Goal: Find specific page/section: Find specific page/section

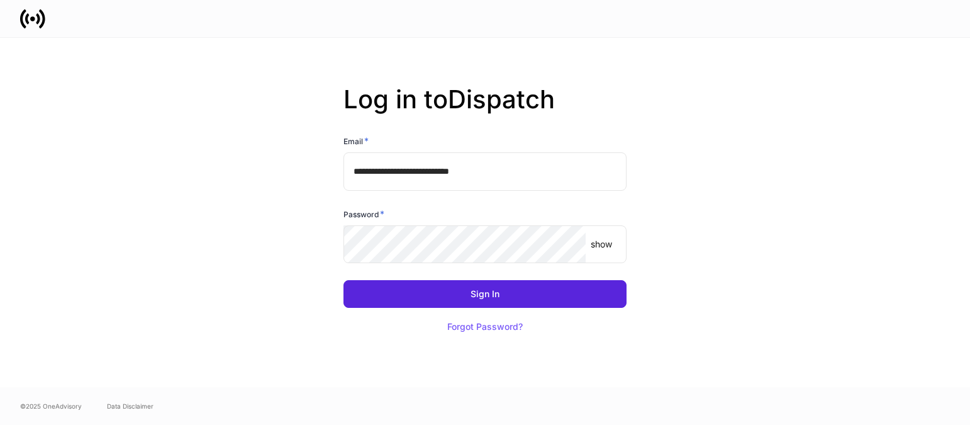
click at [142, 242] on div "**********" at bounding box center [485, 212] width 755 height 349
click at [569, 246] on keeper-lock "Open Keeper Popup" at bounding box center [567, 244] width 15 height 15
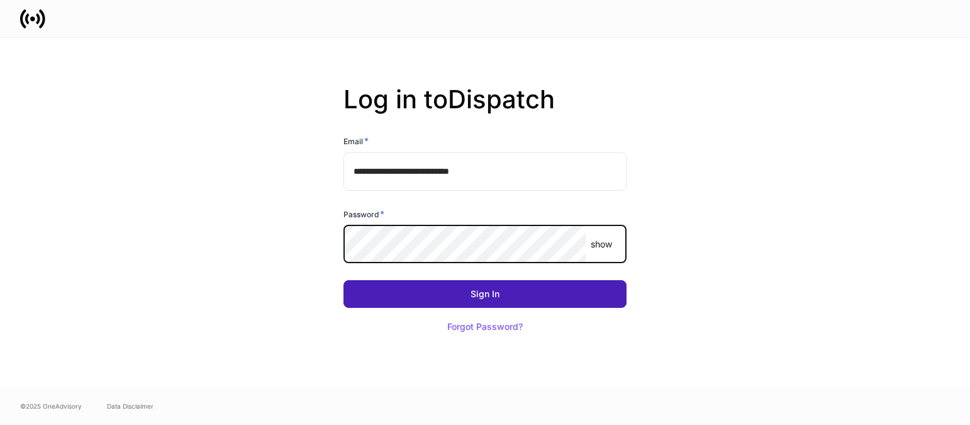
click at [417, 286] on button "Sign In" at bounding box center [484, 294] width 283 height 28
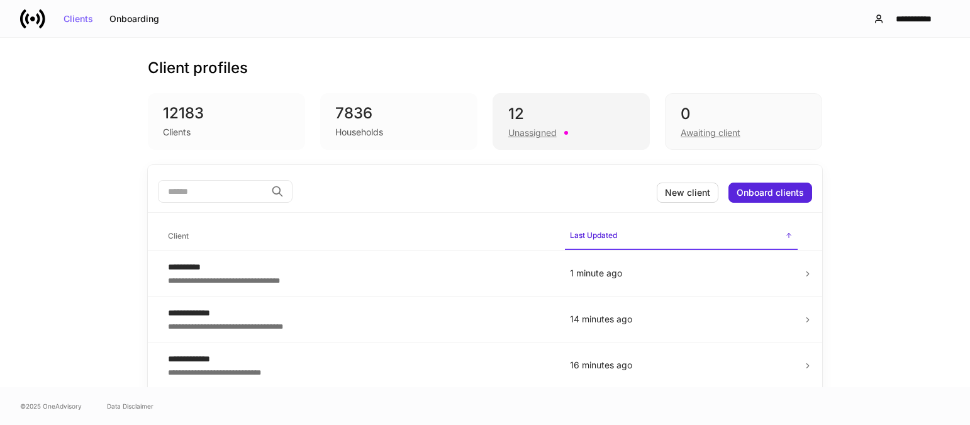
click at [508, 125] on div "Unassigned" at bounding box center [571, 131] width 126 height 15
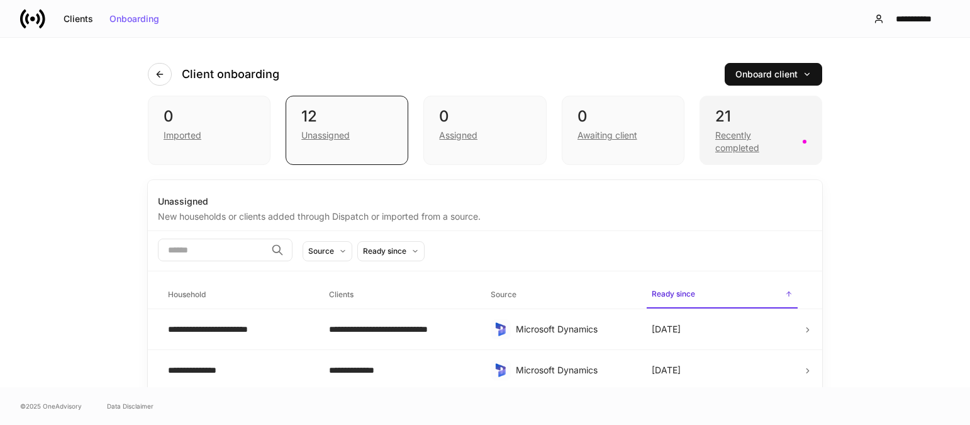
click at [717, 148] on div "Recently completed" at bounding box center [755, 141] width 80 height 25
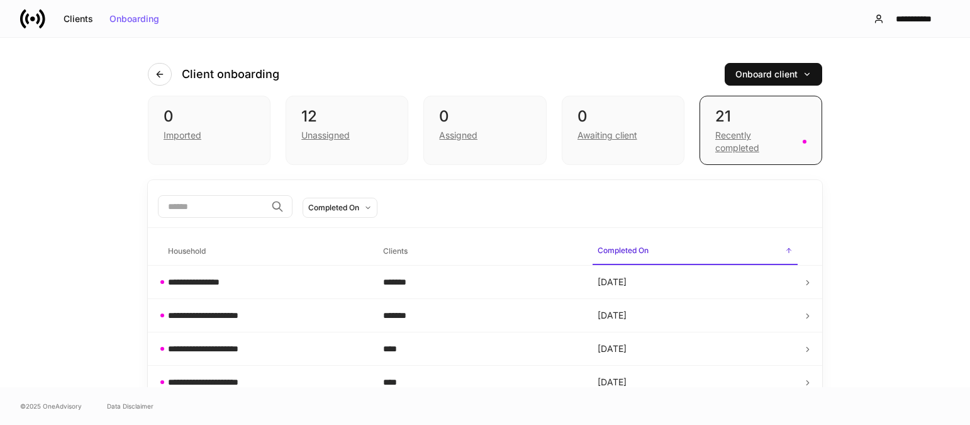
scroll to position [63, 0]
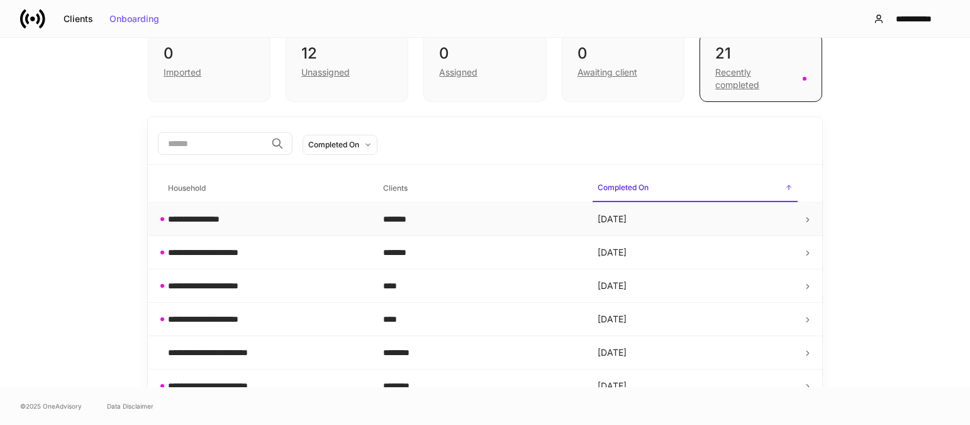
click at [204, 216] on div "**********" at bounding box center [204, 219] width 73 height 13
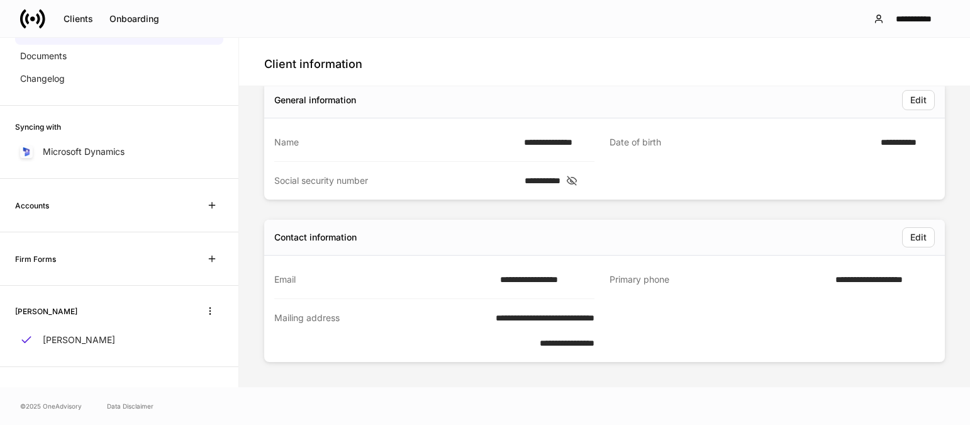
scroll to position [46, 0]
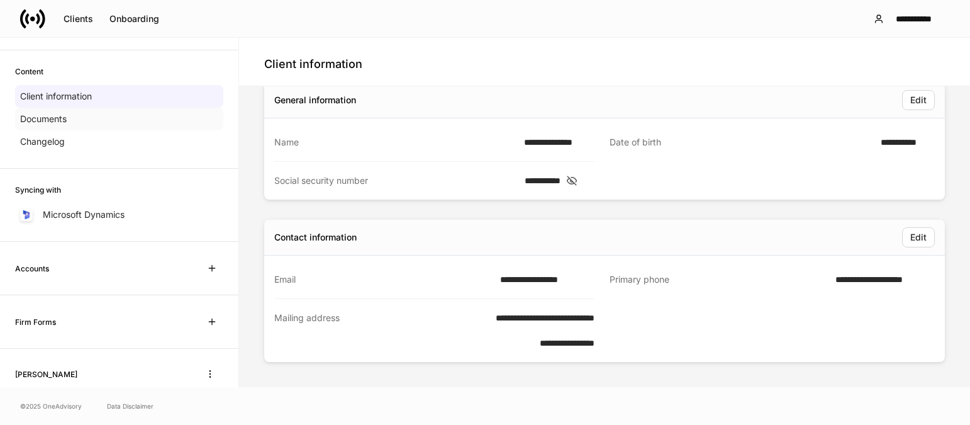
click at [49, 125] on p "Documents" at bounding box center [43, 119] width 47 height 13
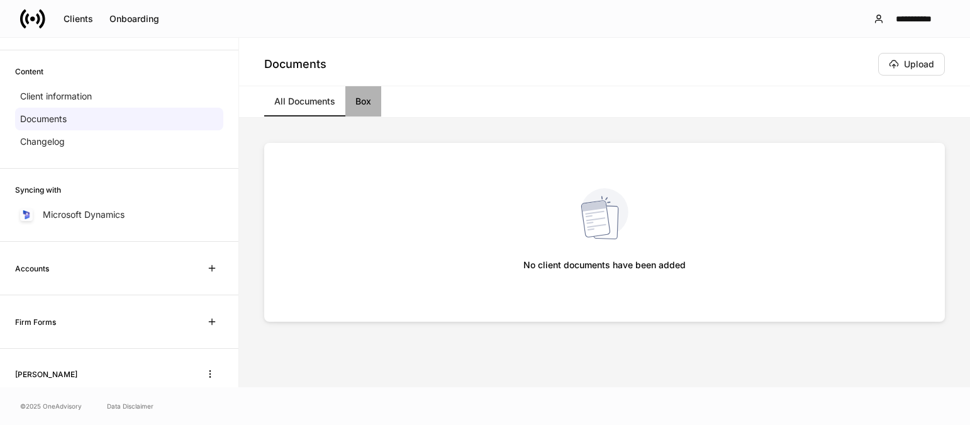
click at [369, 105] on link "Box" at bounding box center [363, 101] width 36 height 30
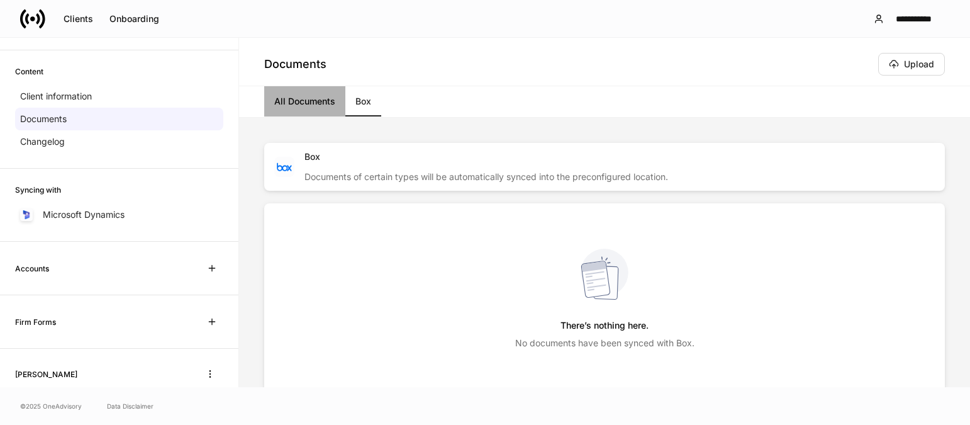
click at [305, 107] on link "All Documents" at bounding box center [304, 101] width 81 height 30
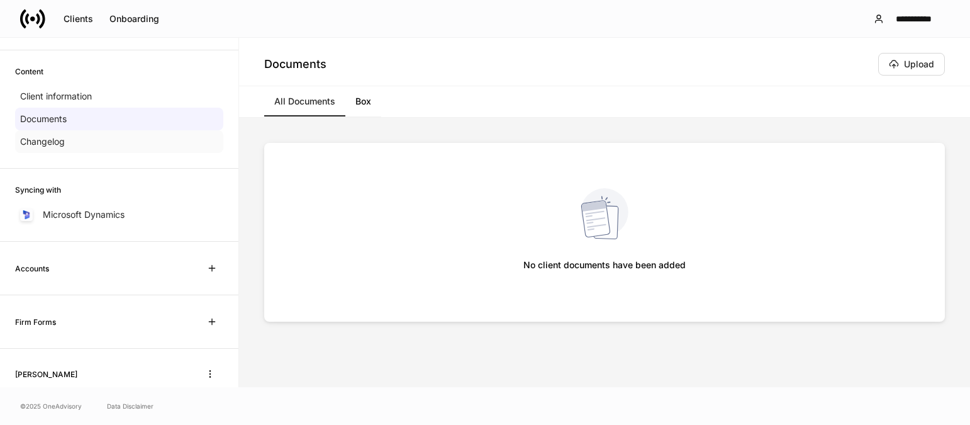
click at [49, 143] on p "Changelog" at bounding box center [42, 141] width 45 height 13
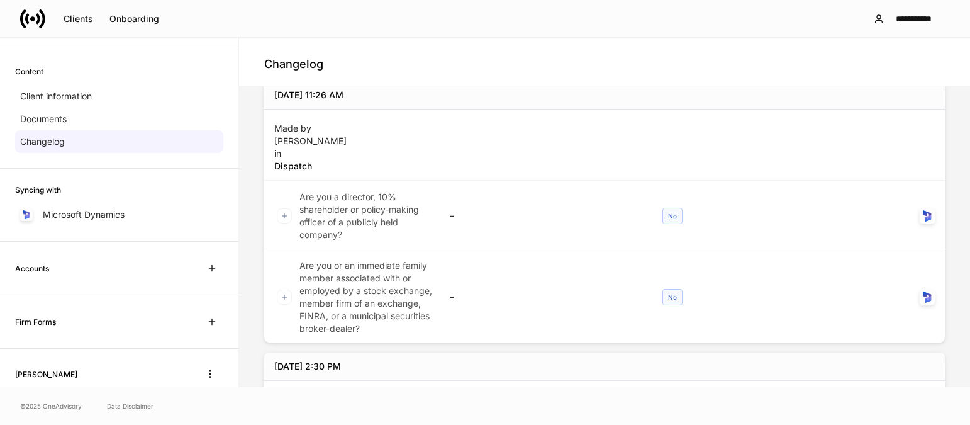
scroll to position [5, 0]
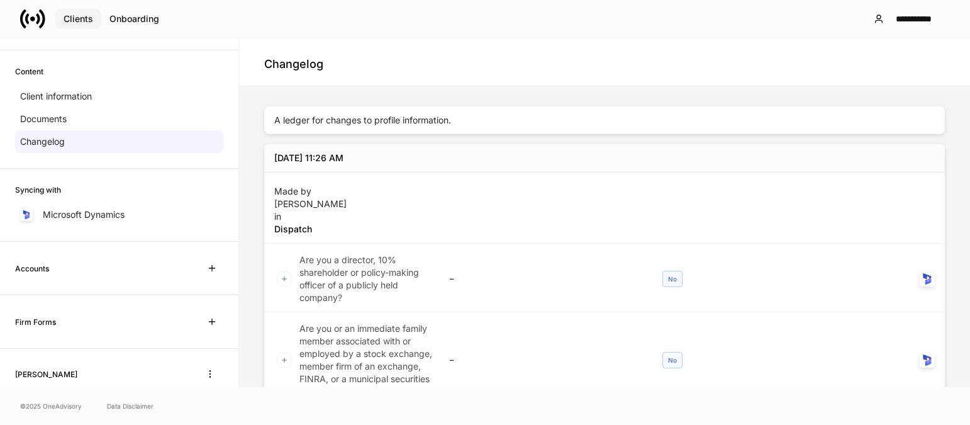
click at [86, 19] on div "Clients" at bounding box center [79, 18] width 30 height 9
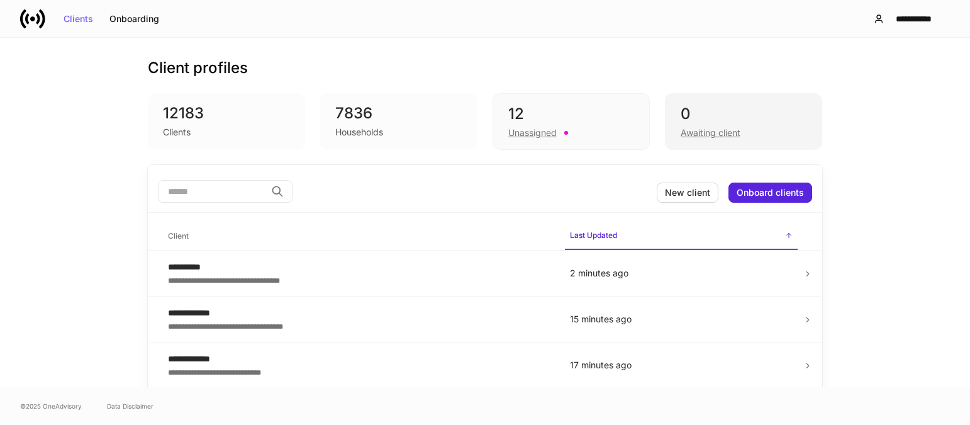
click at [689, 109] on div "0" at bounding box center [744, 114] width 126 height 20
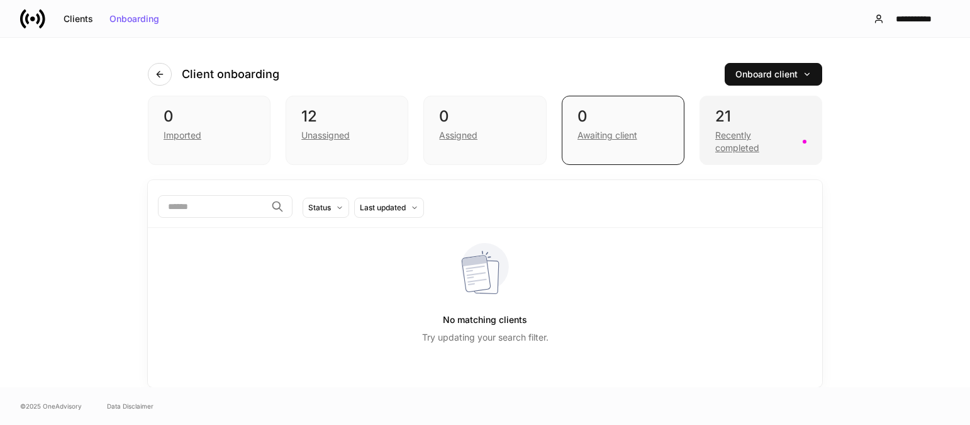
click at [727, 123] on div "21" at bounding box center [760, 116] width 91 height 20
